Goal: Task Accomplishment & Management: Manage account settings

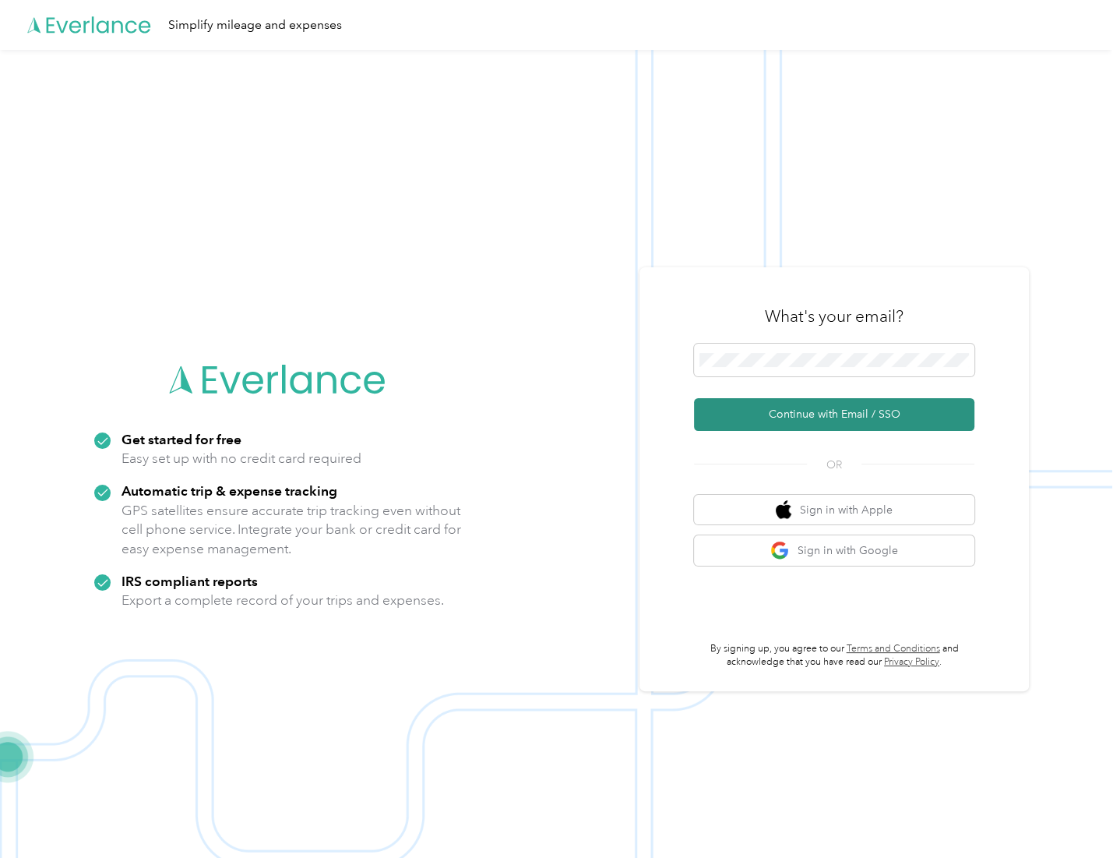
click at [788, 415] on button "Continue with Email / SSO" at bounding box center [834, 414] width 280 height 33
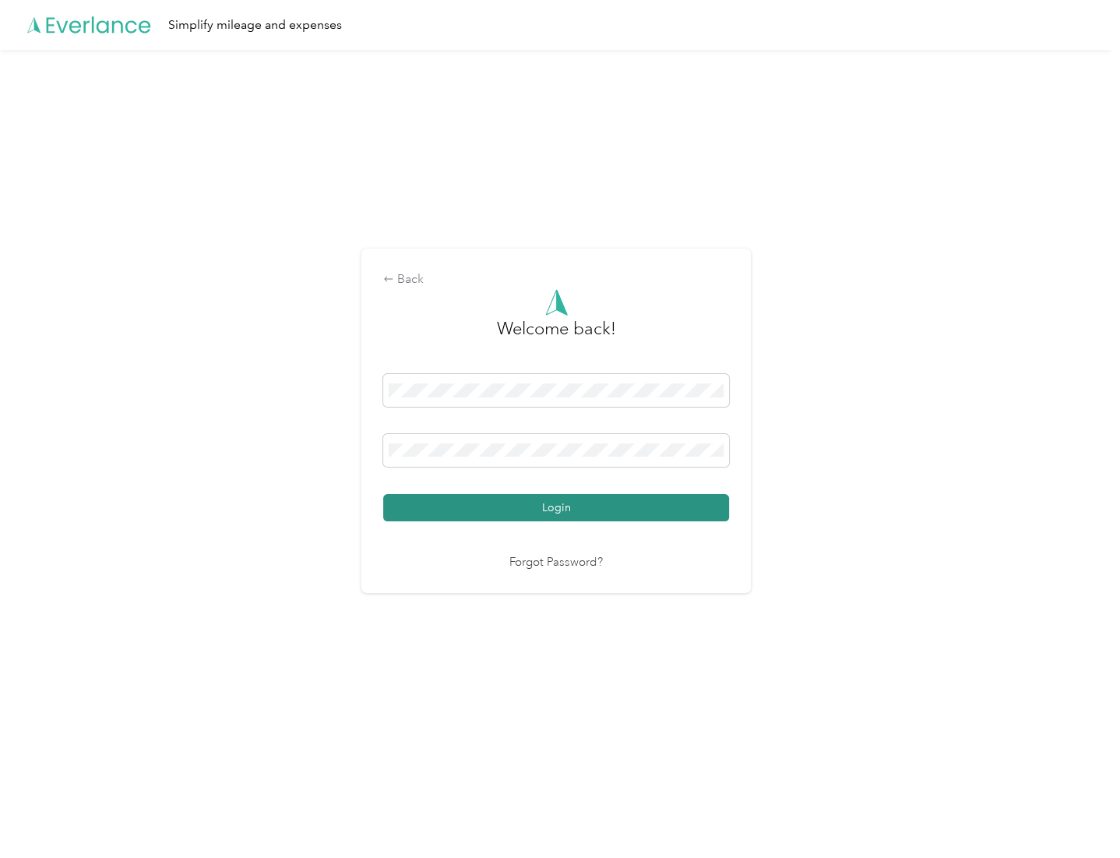
click at [592, 506] on button "Login" at bounding box center [556, 507] width 346 height 27
click at [633, 513] on button "Login" at bounding box center [556, 507] width 346 height 27
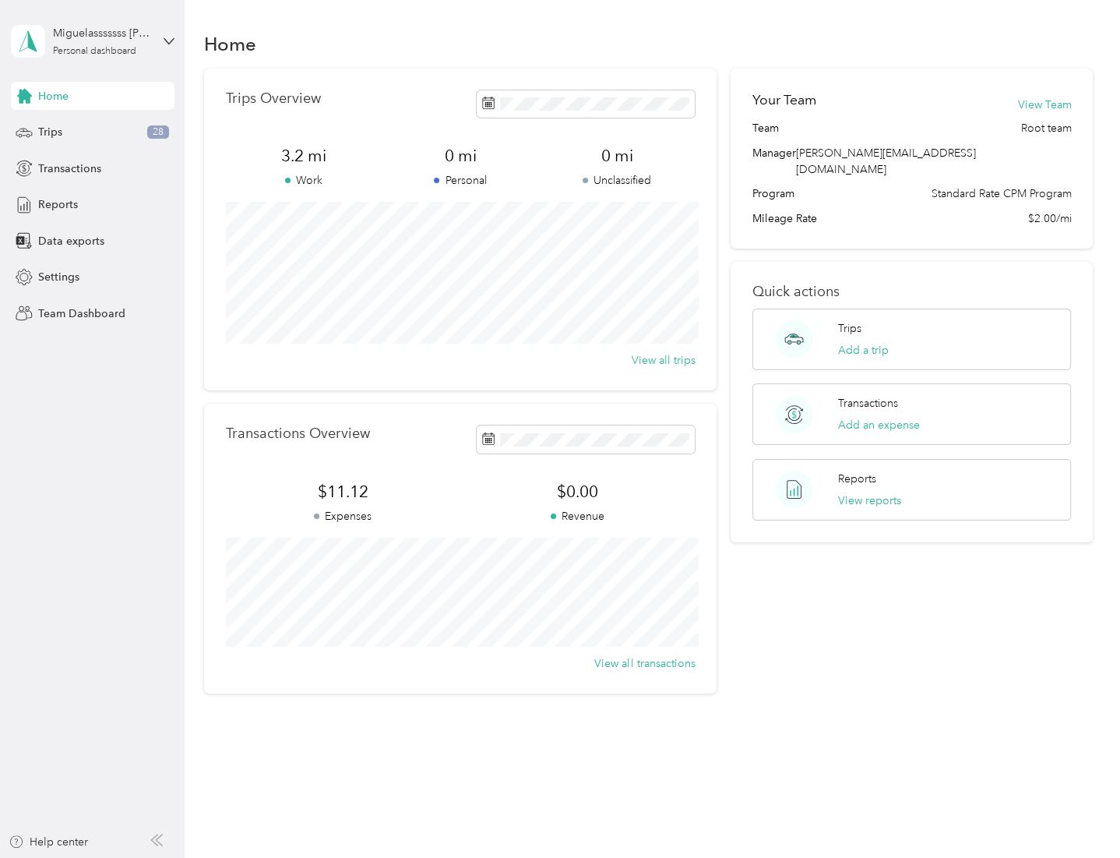
scroll to position [0, 47]
